Goal: Information Seeking & Learning: Understand process/instructions

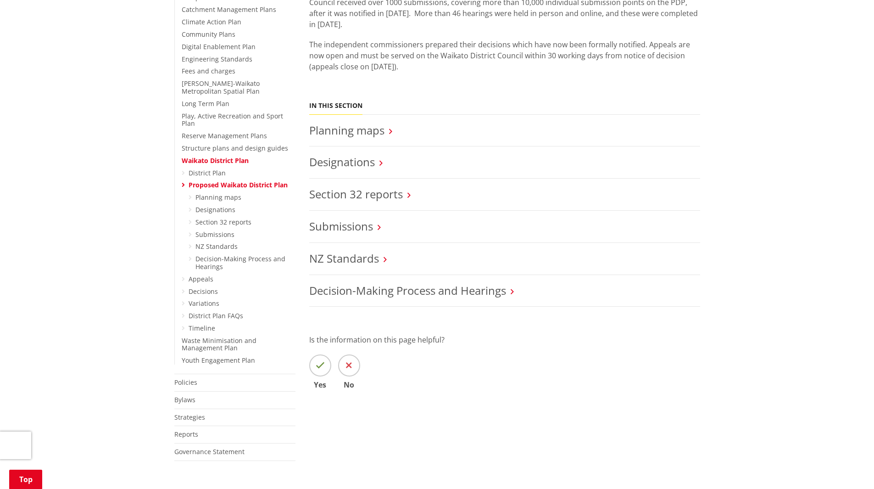
scroll to position [229, 0]
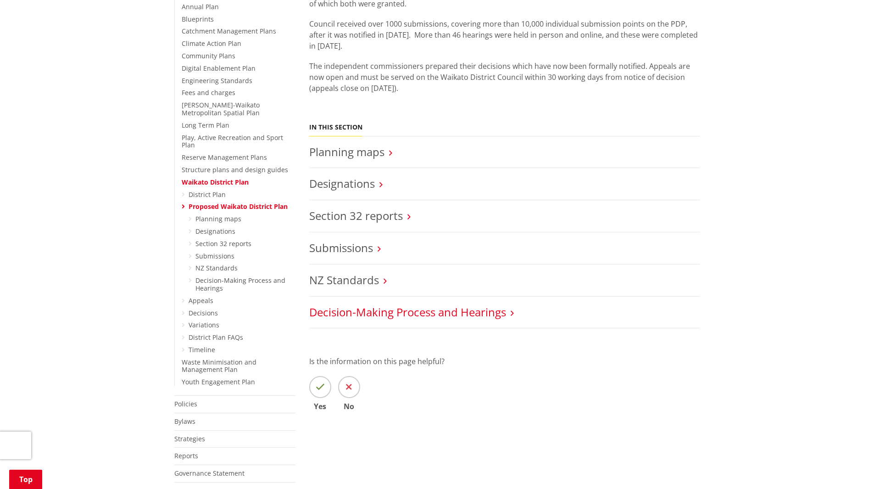
click at [501, 315] on link "Decision-Making Process and Hearings" at bounding box center [407, 311] width 197 height 15
click at [464, 311] on link "Decision-Making Process and Hearings" at bounding box center [407, 311] width 197 height 15
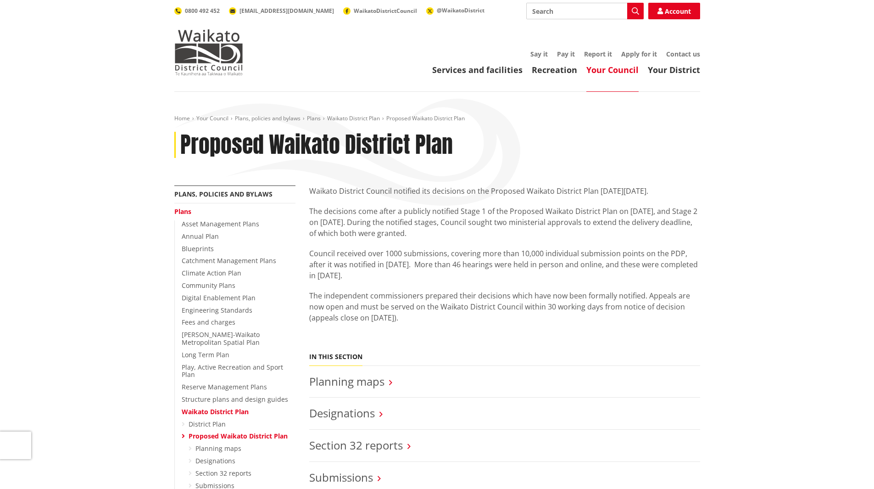
scroll to position [92, 0]
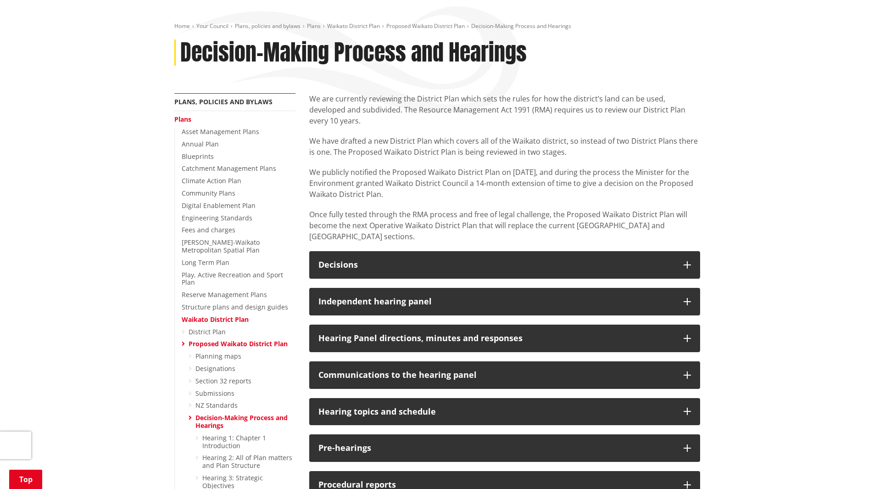
scroll to position [92, 0]
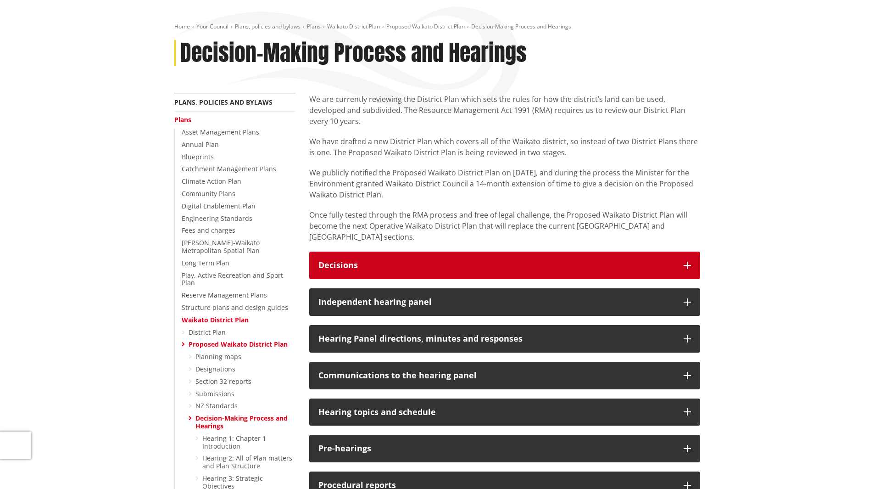
click at [683, 251] on button "Decisions" at bounding box center [504, 265] width 391 height 28
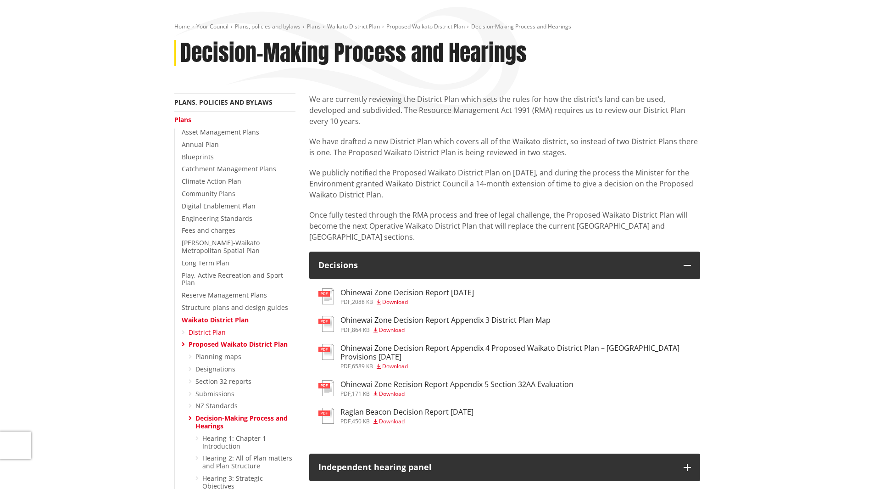
click at [212, 328] on link "District Plan" at bounding box center [207, 332] width 37 height 9
